Goal: Task Accomplishment & Management: Manage account settings

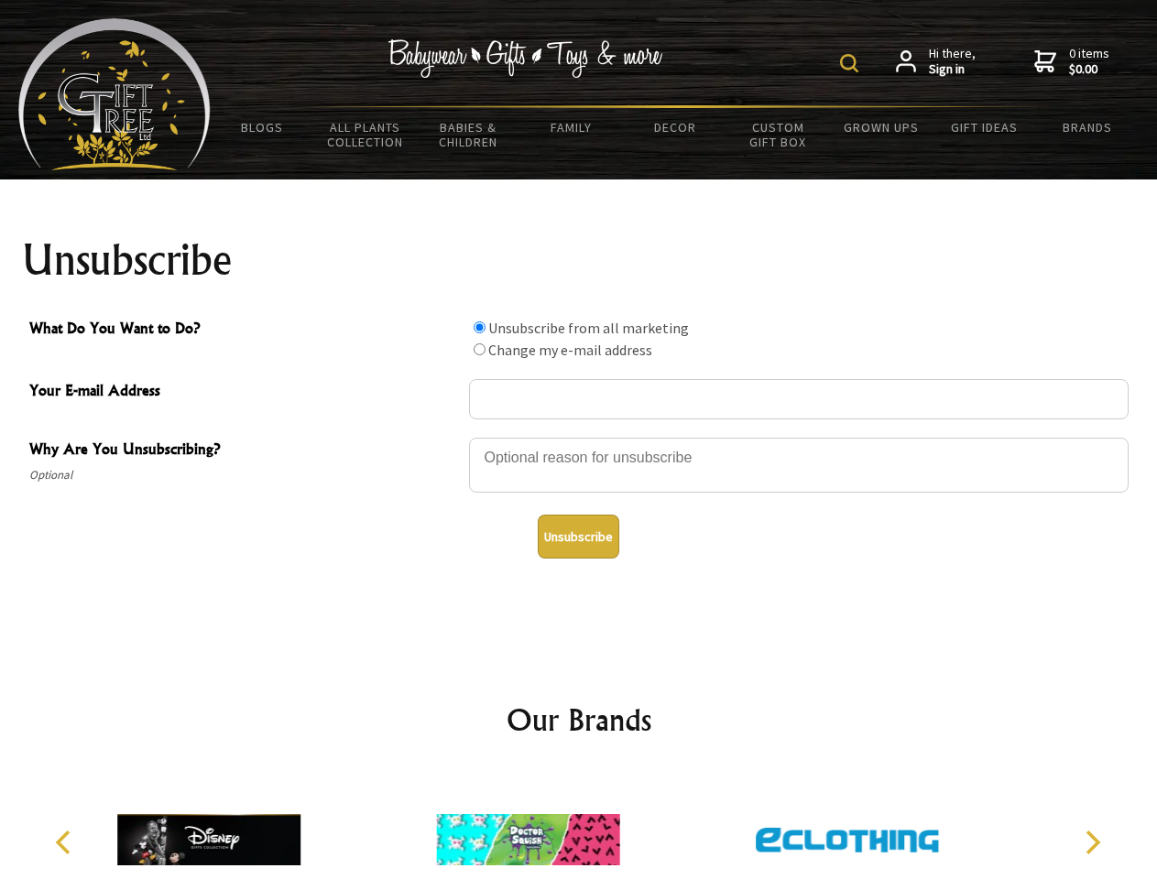
click at [852, 63] on img at bounding box center [849, 63] width 18 height 18
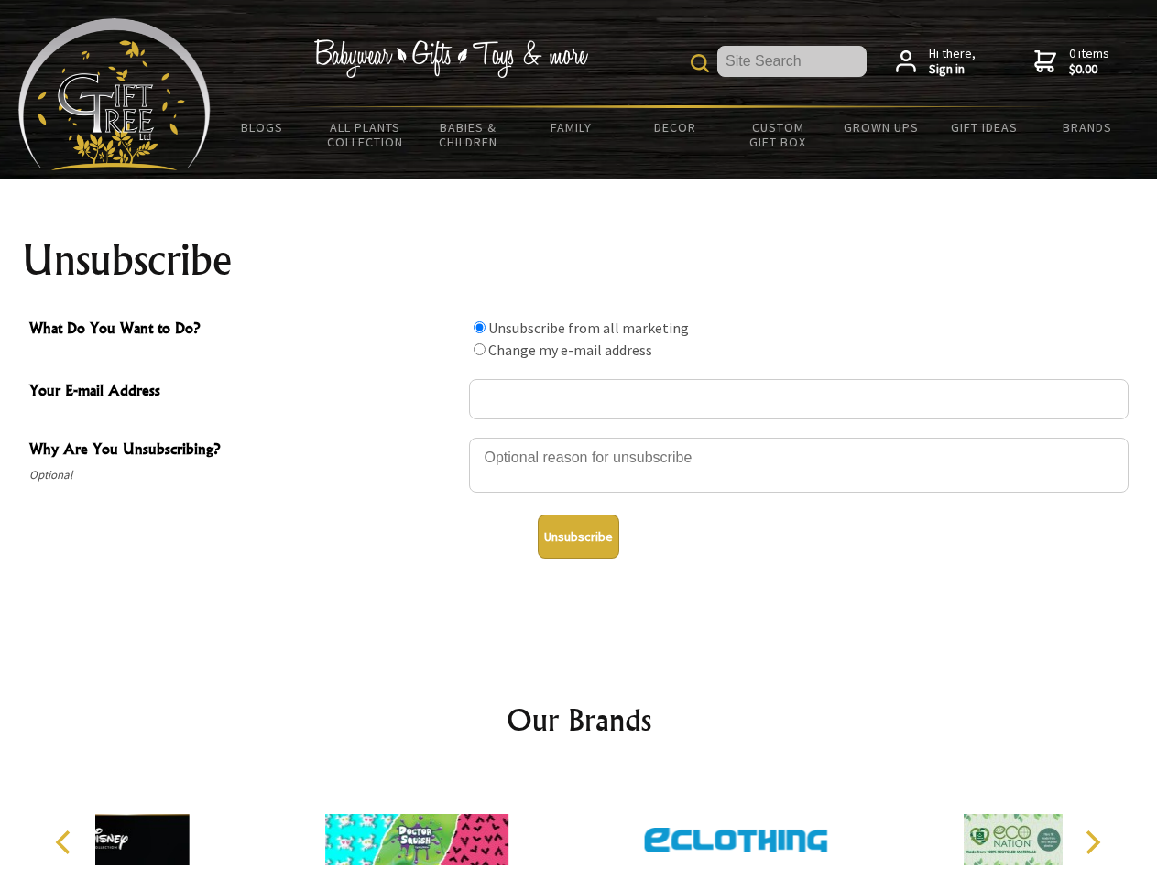
click at [579, 437] on div at bounding box center [799, 468] width 660 height 64
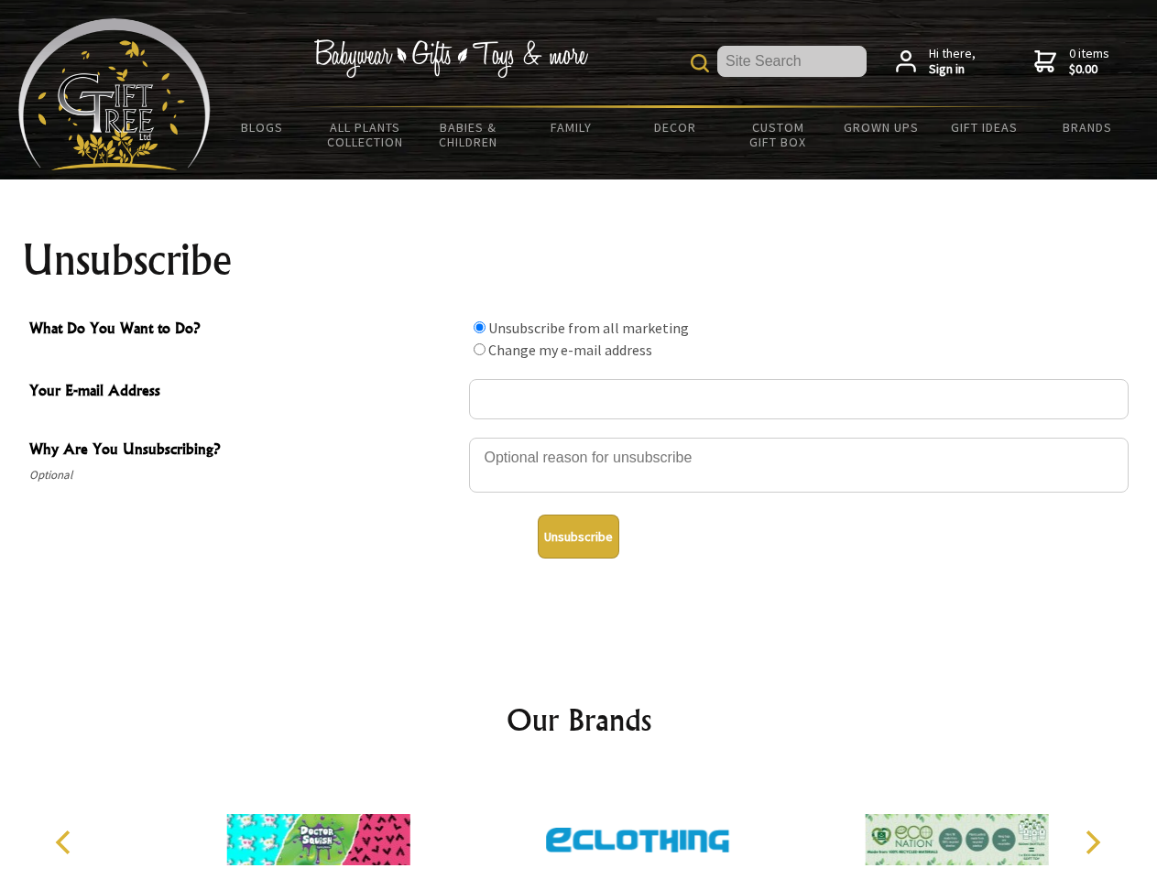
click at [479, 327] on input "What Do You Want to Do?" at bounding box center [480, 328] width 12 height 12
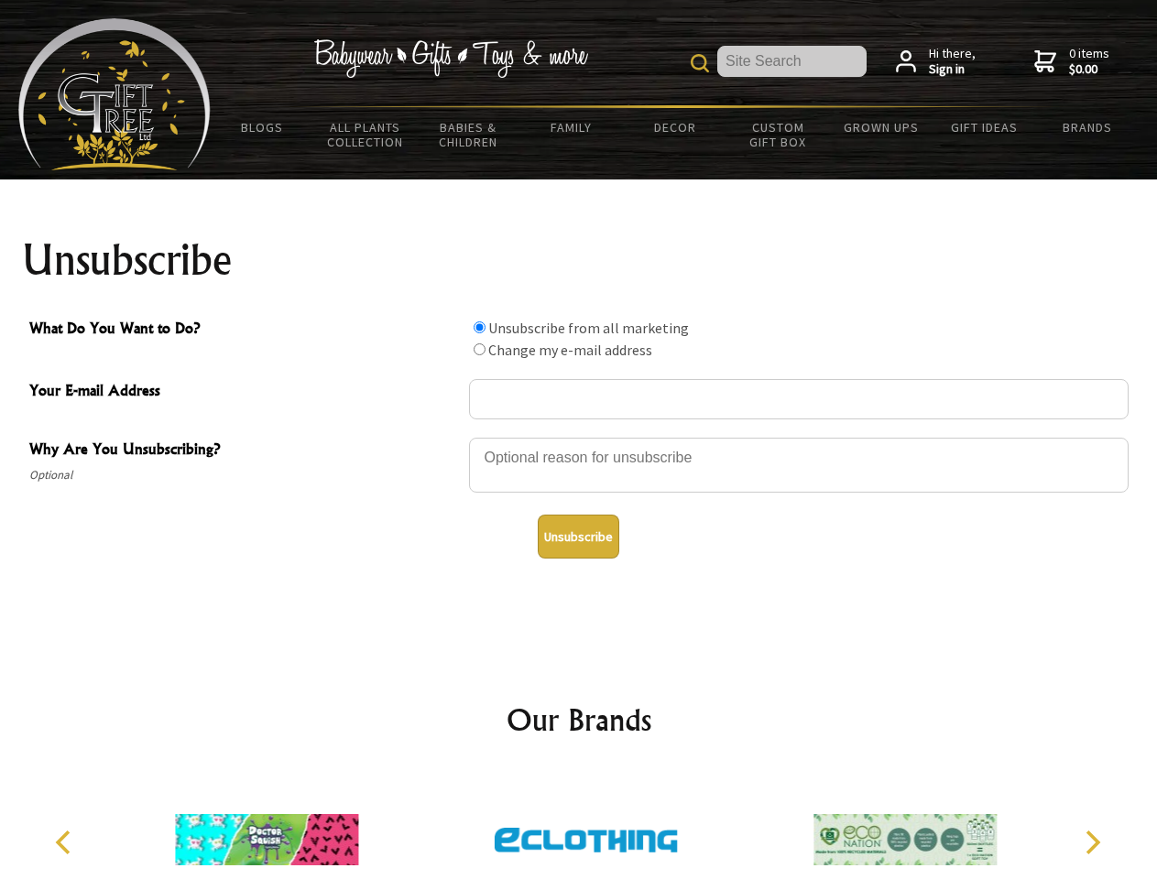
click at [479, 349] on input "What Do You Want to Do?" at bounding box center [480, 350] width 12 height 12
radio input "true"
click at [578, 537] on button "Unsubscribe" at bounding box center [579, 537] width 82 height 44
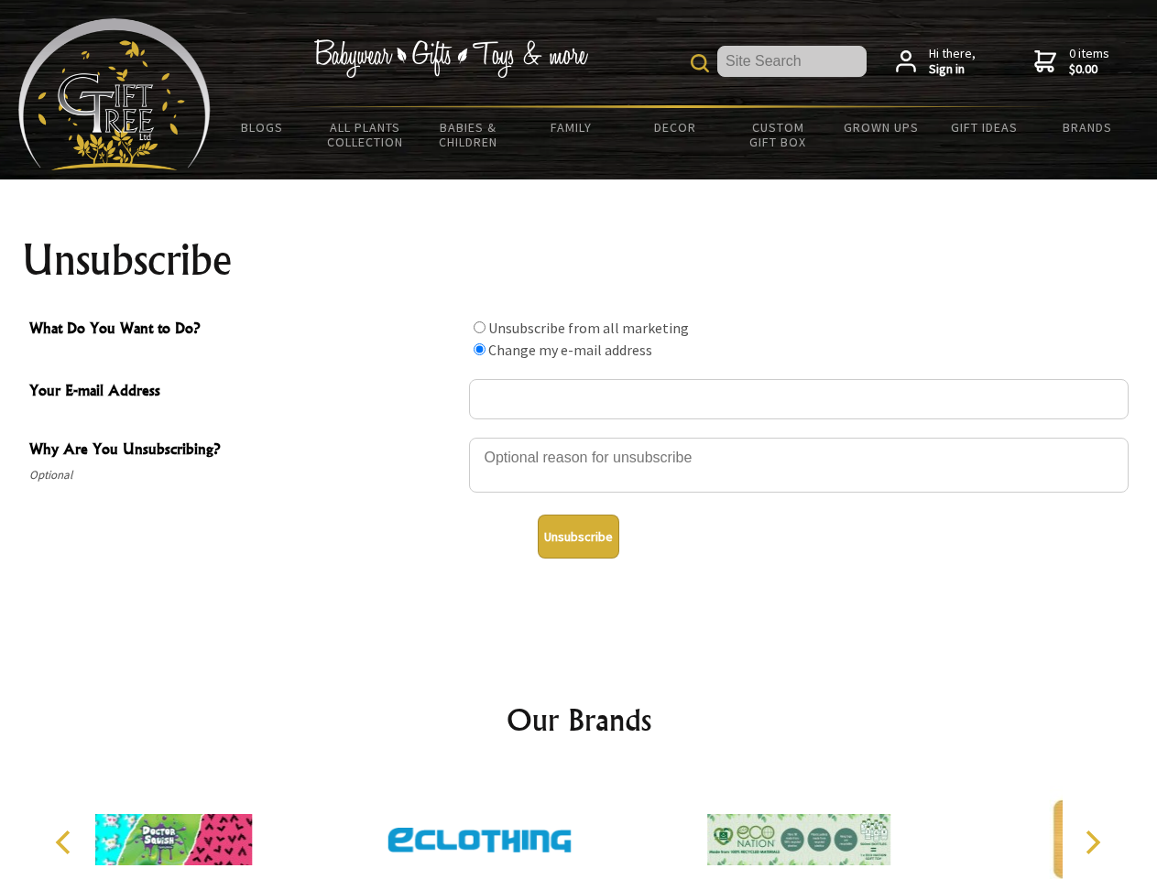
click at [579, 825] on div at bounding box center [479, 842] width 319 height 143
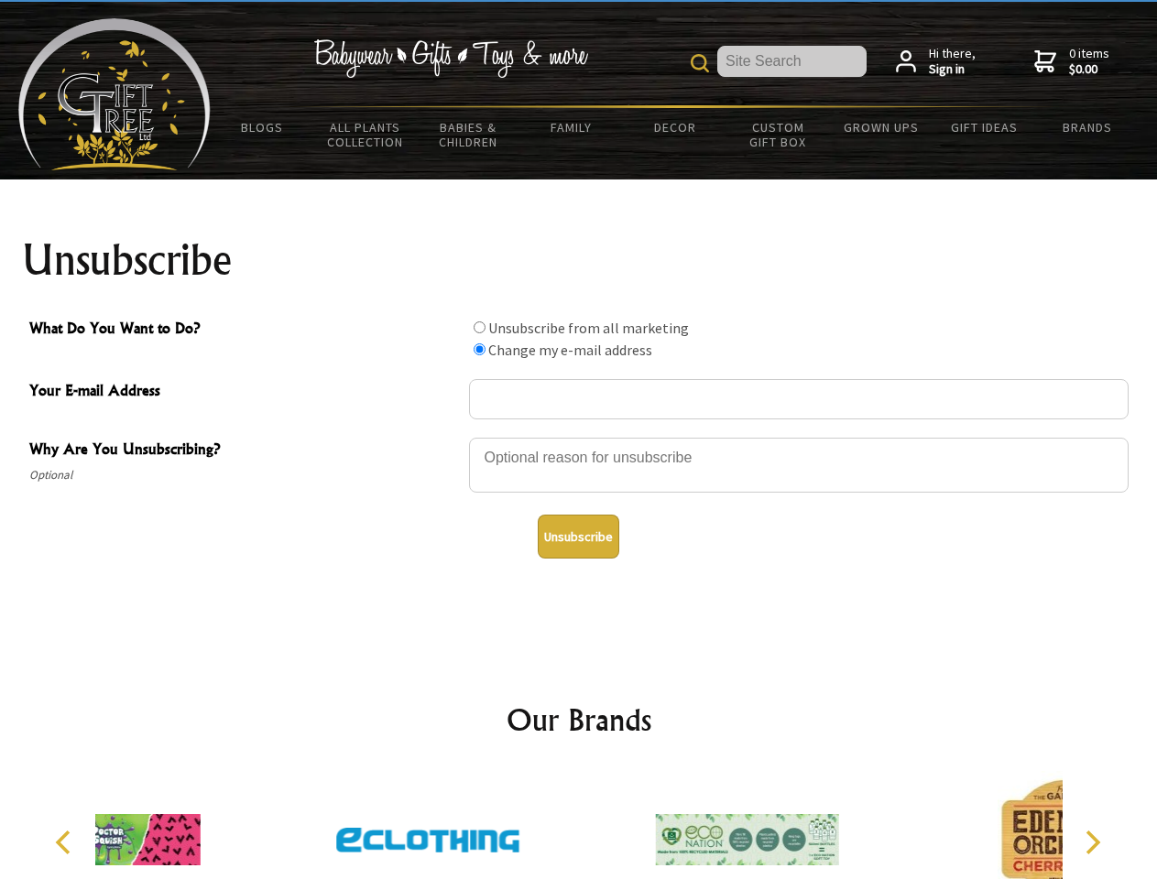
click at [66, 843] on icon "Previous" at bounding box center [65, 843] width 24 height 24
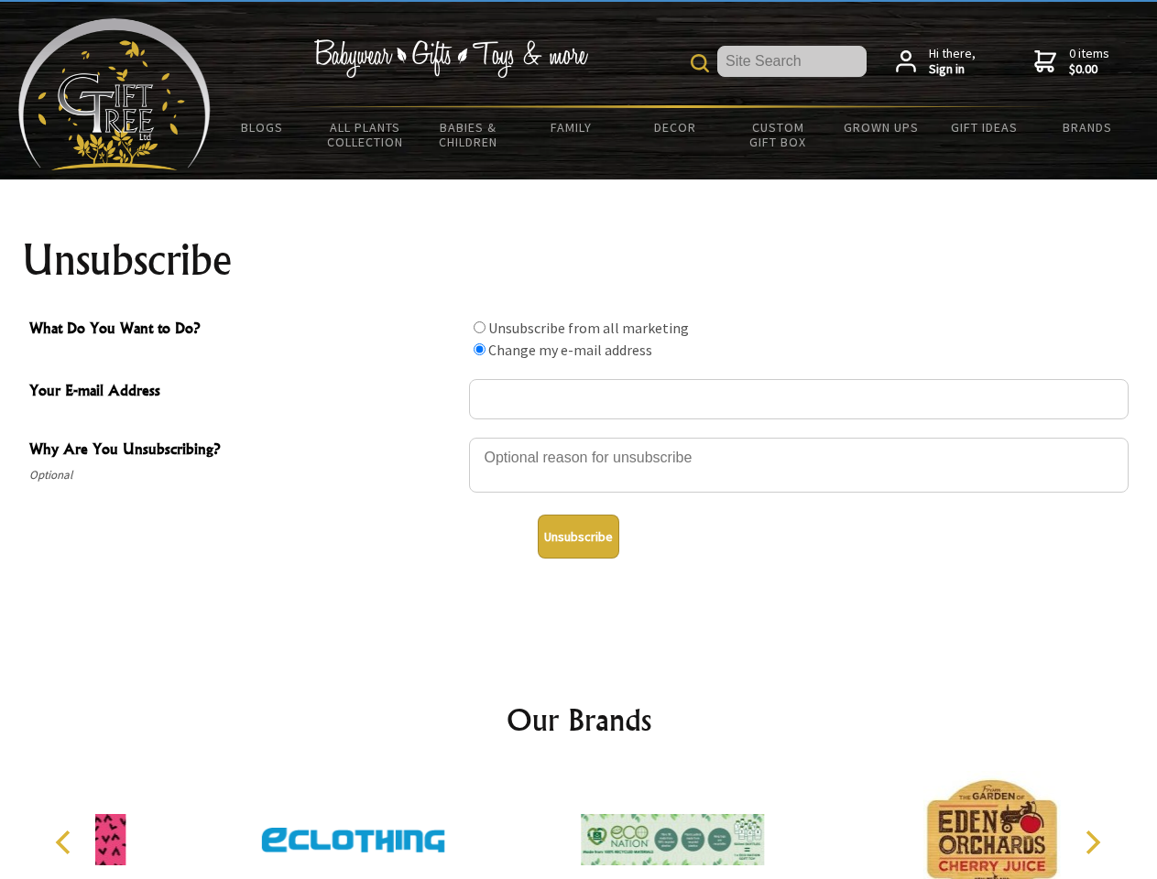
click at [1092, 843] on icon "Next" at bounding box center [1091, 843] width 24 height 24
